Goal: Task Accomplishment & Management: Use online tool/utility

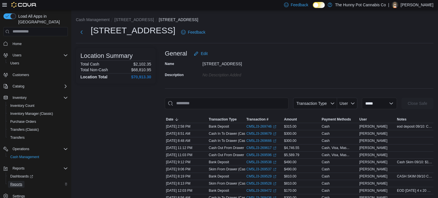
click at [17, 182] on span "Reports" at bounding box center [16, 184] width 12 height 5
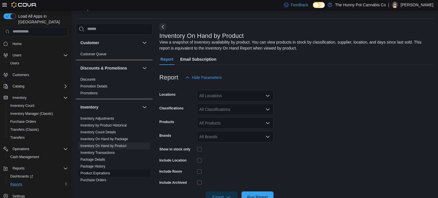
scroll to position [19, 0]
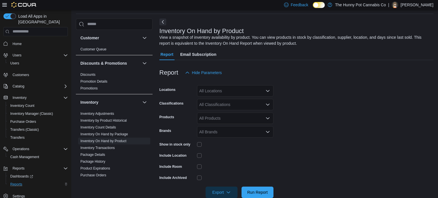
click at [256, 92] on div "All Locations" at bounding box center [235, 90] width 76 height 11
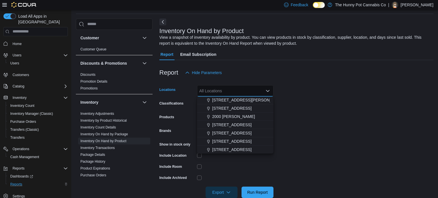
scroll to position [101, 0]
click at [238, 125] on span "[STREET_ADDRESS]" at bounding box center [231, 124] width 39 height 6
click at [284, 152] on form "Locations [STREET_ADDRESS] Selected. [STREET_ADDRESS]. Press Backspace to delet…" at bounding box center [296, 138] width 274 height 120
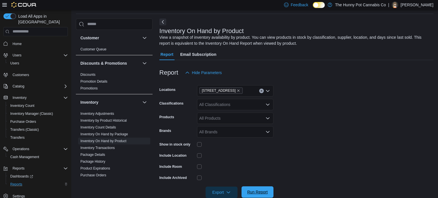
click at [256, 192] on span "Run Report" at bounding box center [257, 192] width 21 height 6
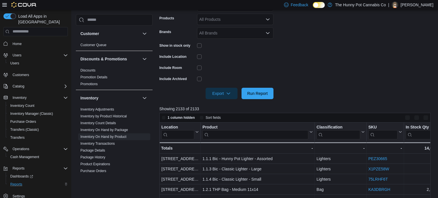
scroll to position [95, 0]
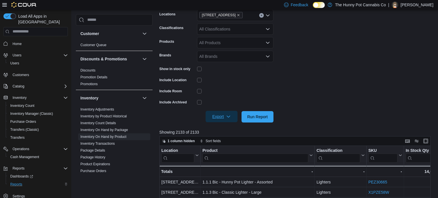
click at [230, 115] on span "Export" at bounding box center [221, 116] width 25 height 11
click at [225, 126] on span "Export to Excel" at bounding box center [222, 128] width 26 height 5
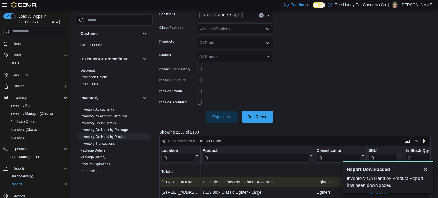
scroll to position [0, 0]
